Goal: Use online tool/utility: Utilize a website feature to perform a specific function

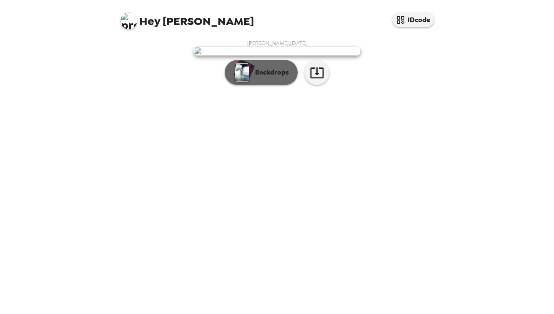
click at [261, 78] on p "Backdrops" at bounding box center [270, 73] width 38 height 10
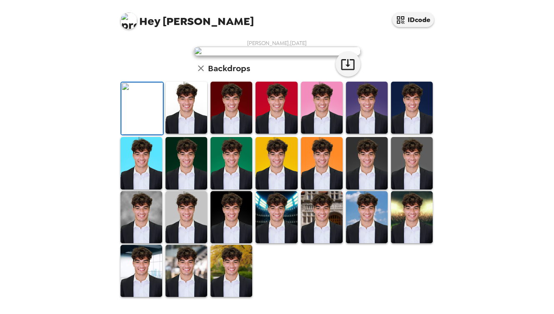
scroll to position [91, 0]
click at [198, 134] on img at bounding box center [187, 108] width 42 height 52
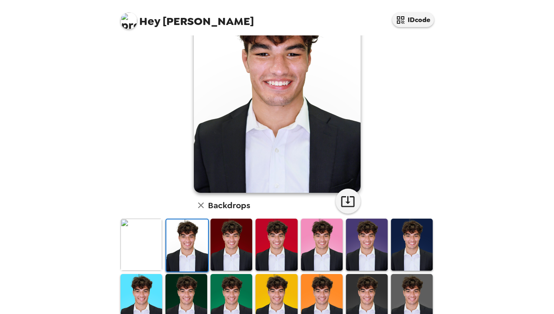
scroll to position [61, 0]
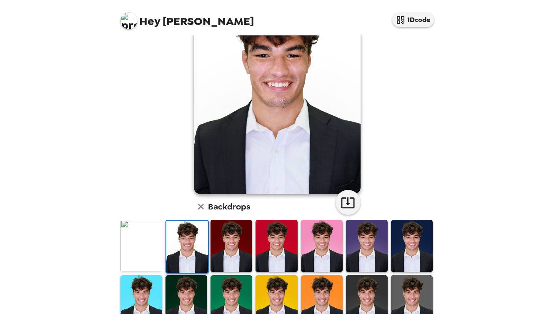
click at [216, 248] on img at bounding box center [232, 246] width 42 height 52
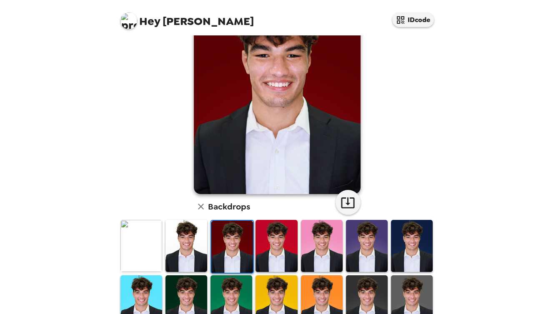
click at [285, 256] on img at bounding box center [277, 246] width 42 height 52
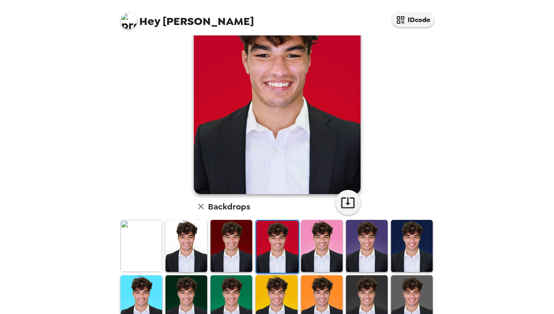
click at [329, 256] on img at bounding box center [322, 246] width 42 height 52
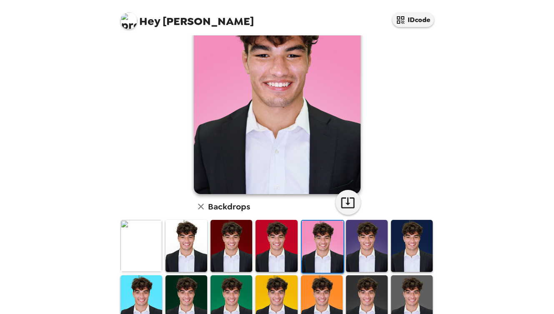
click at [369, 255] on img at bounding box center [367, 246] width 42 height 52
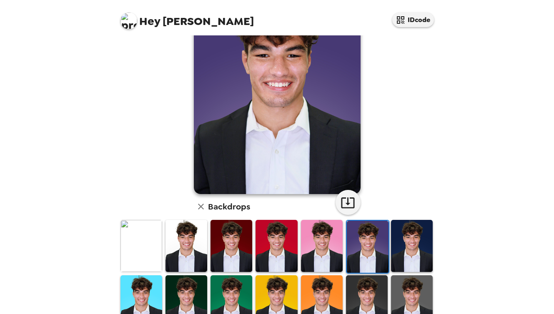
click at [424, 255] on img at bounding box center [412, 246] width 42 height 52
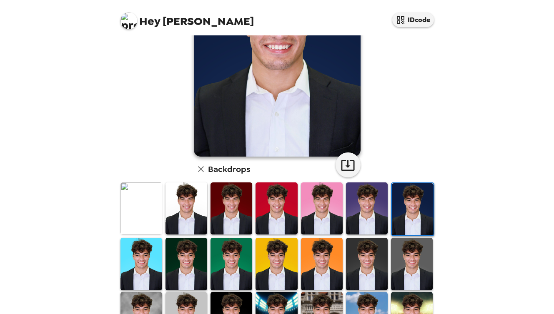
scroll to position [153, 0]
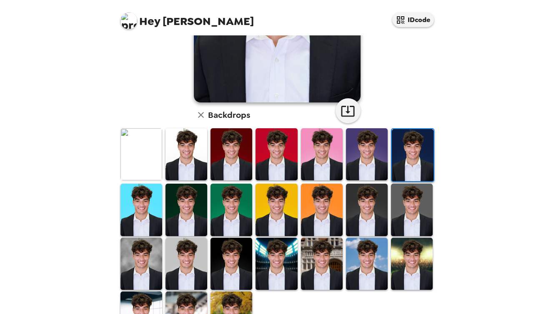
click at [149, 259] on img at bounding box center [141, 264] width 42 height 52
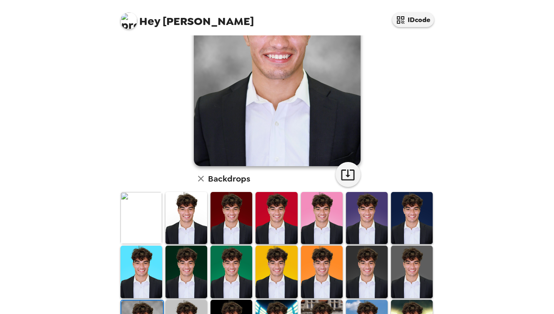
scroll to position [103, 0]
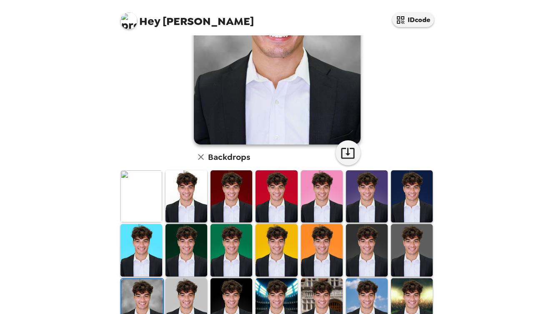
click at [184, 257] on img at bounding box center [187, 250] width 42 height 52
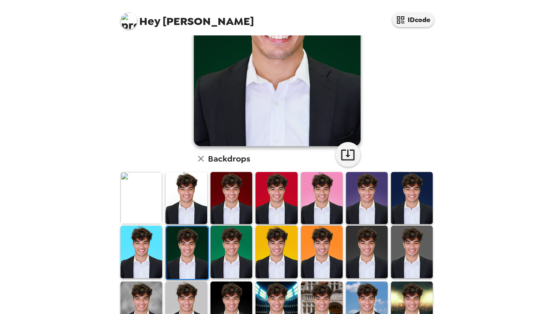
click at [232, 256] on img at bounding box center [232, 252] width 42 height 52
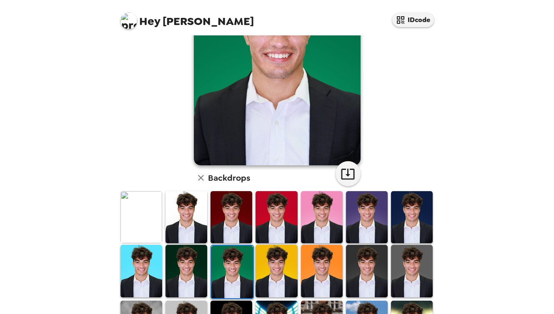
scroll to position [116, 0]
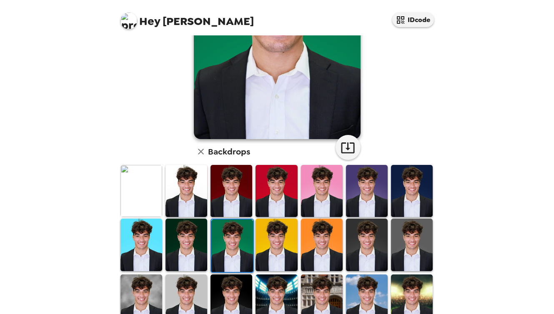
click at [376, 256] on img at bounding box center [367, 245] width 42 height 52
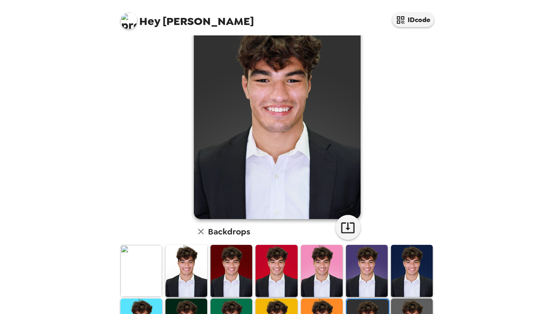
scroll to position [42, 0]
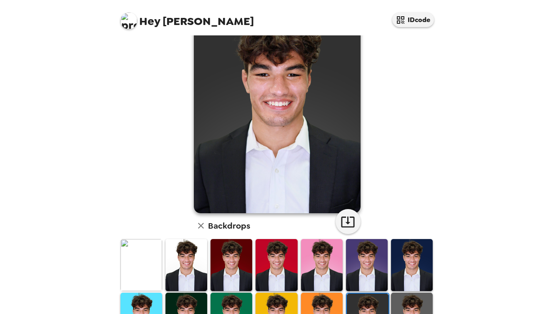
click at [418, 304] on img at bounding box center [412, 319] width 42 height 52
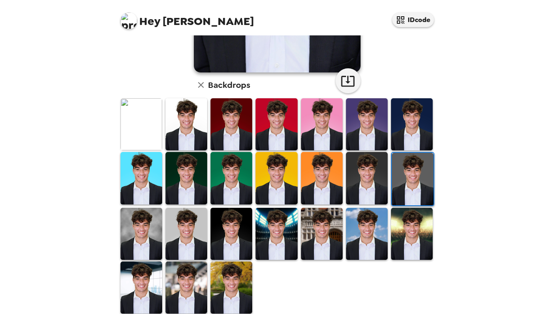
scroll to position [186, 0]
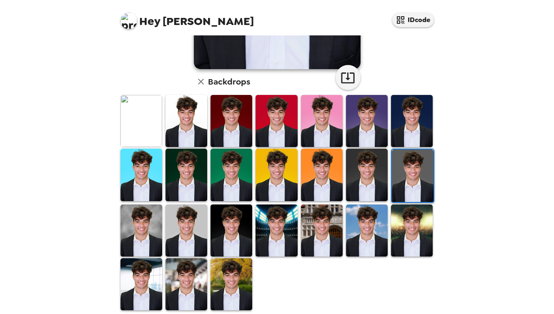
click at [141, 244] on img at bounding box center [141, 231] width 42 height 52
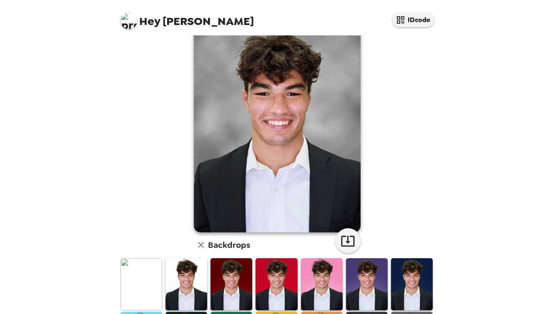
scroll to position [55, 0]
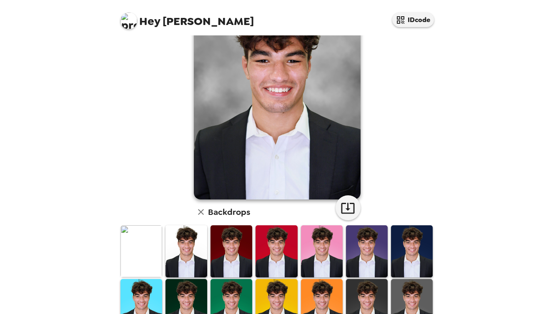
click at [222, 250] on img at bounding box center [232, 252] width 42 height 52
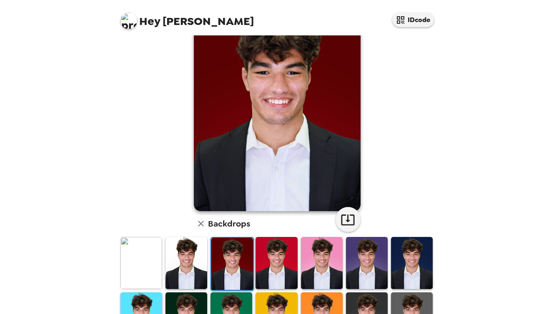
scroll to position [38, 0]
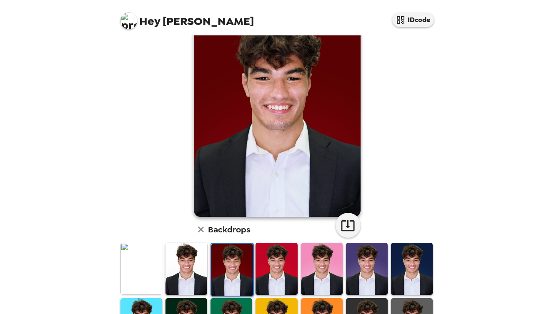
click at [264, 257] on img at bounding box center [277, 269] width 42 height 52
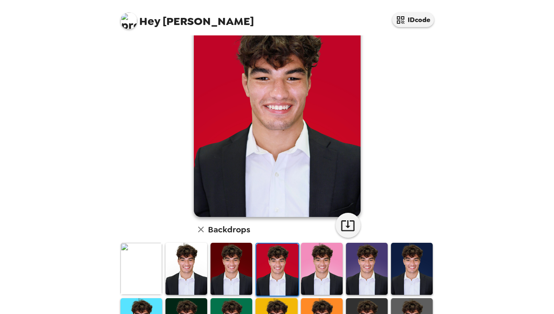
click at [147, 274] on img at bounding box center [141, 269] width 42 height 52
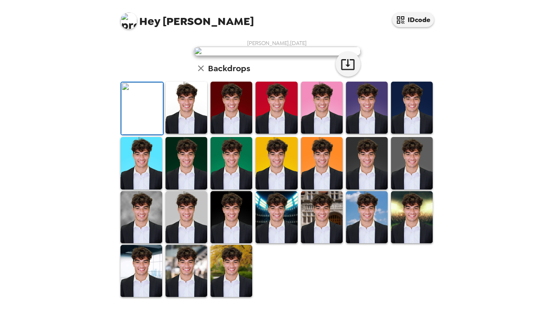
scroll to position [4, 0]
click at [345, 72] on icon "button" at bounding box center [348, 64] width 15 height 15
